Goal: Transaction & Acquisition: Purchase product/service

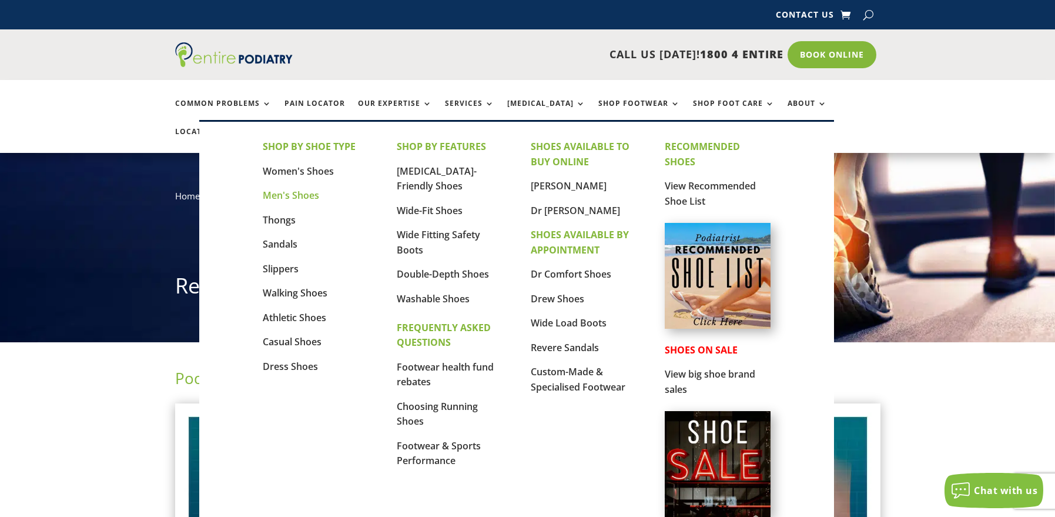
click at [297, 199] on link "Men's Shoes" at bounding box center [291, 195] width 56 height 13
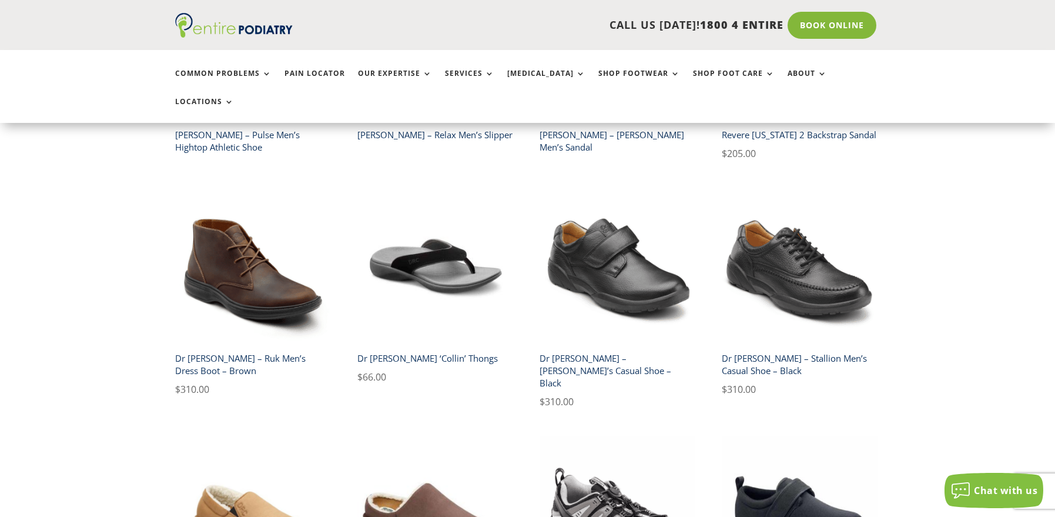
scroll to position [1645, 0]
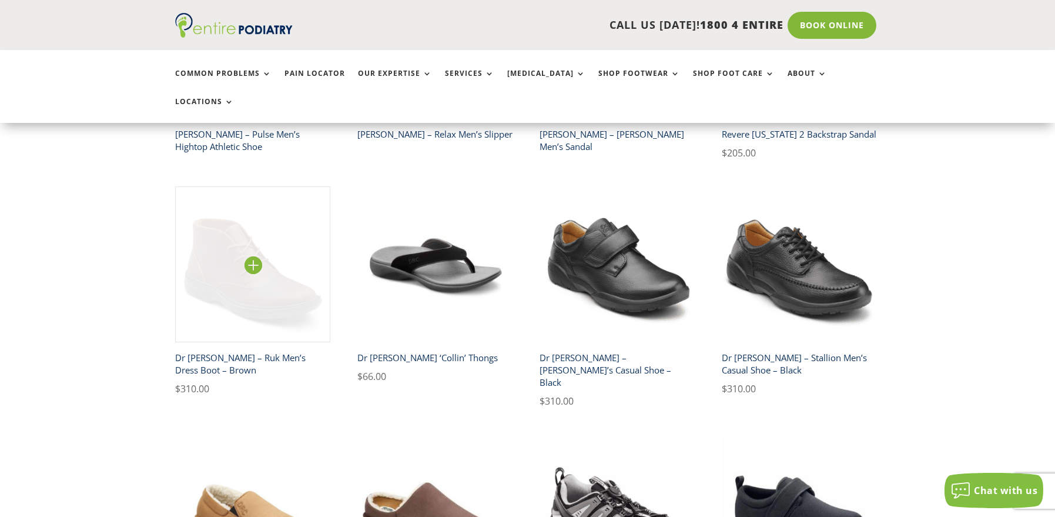
click at [273, 220] on img at bounding box center [253, 264] width 156 height 156
